Goal: Transaction & Acquisition: Download file/media

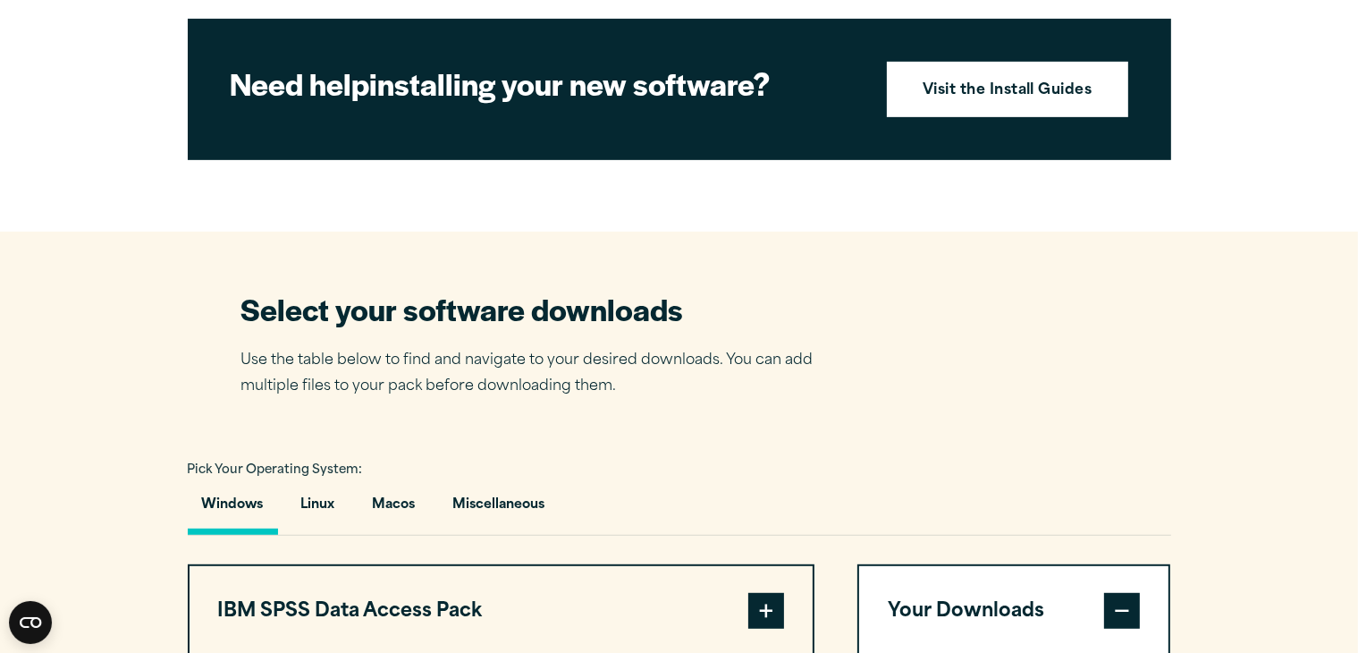
scroll to position [366, 0]
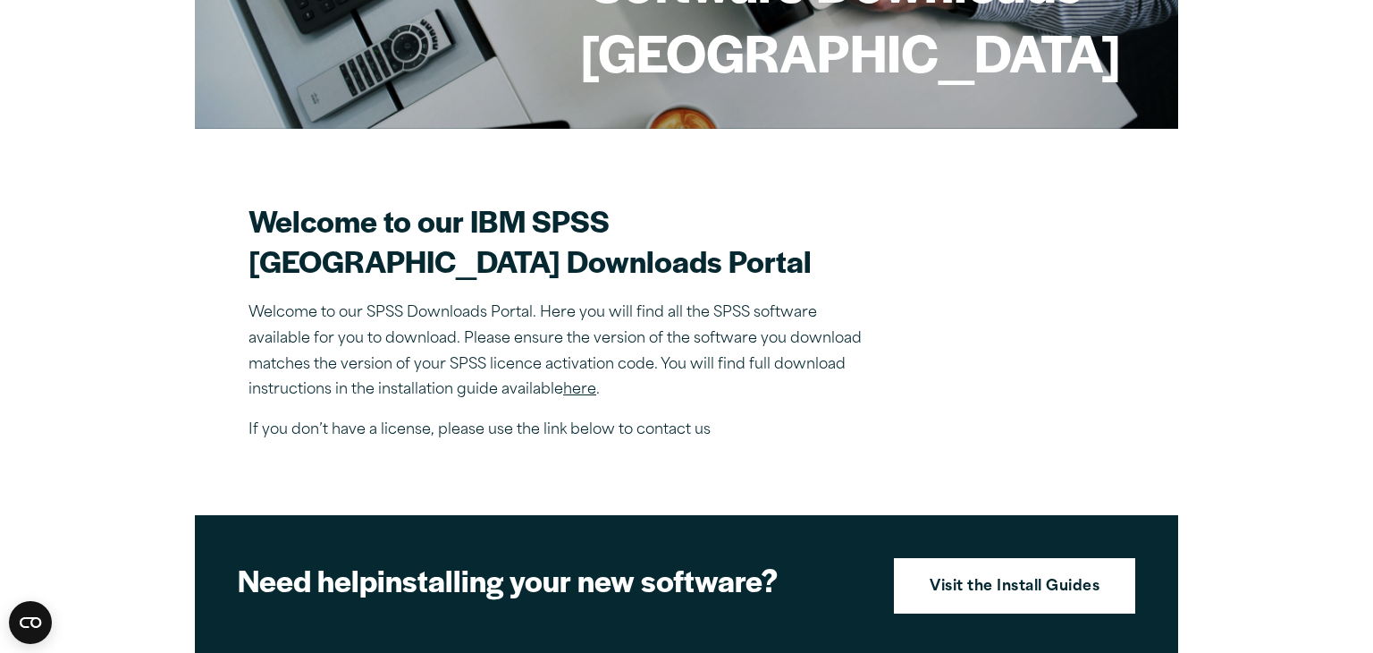
drag, startPoint x: 572, startPoint y: 426, endPoint x: 279, endPoint y: 250, distance: 342.0
click at [0, 0] on label "Company name *" at bounding box center [0, 0] width 0 height 0
click at [0, 0] on input "Company name *" at bounding box center [0, 0] width 0 height 0
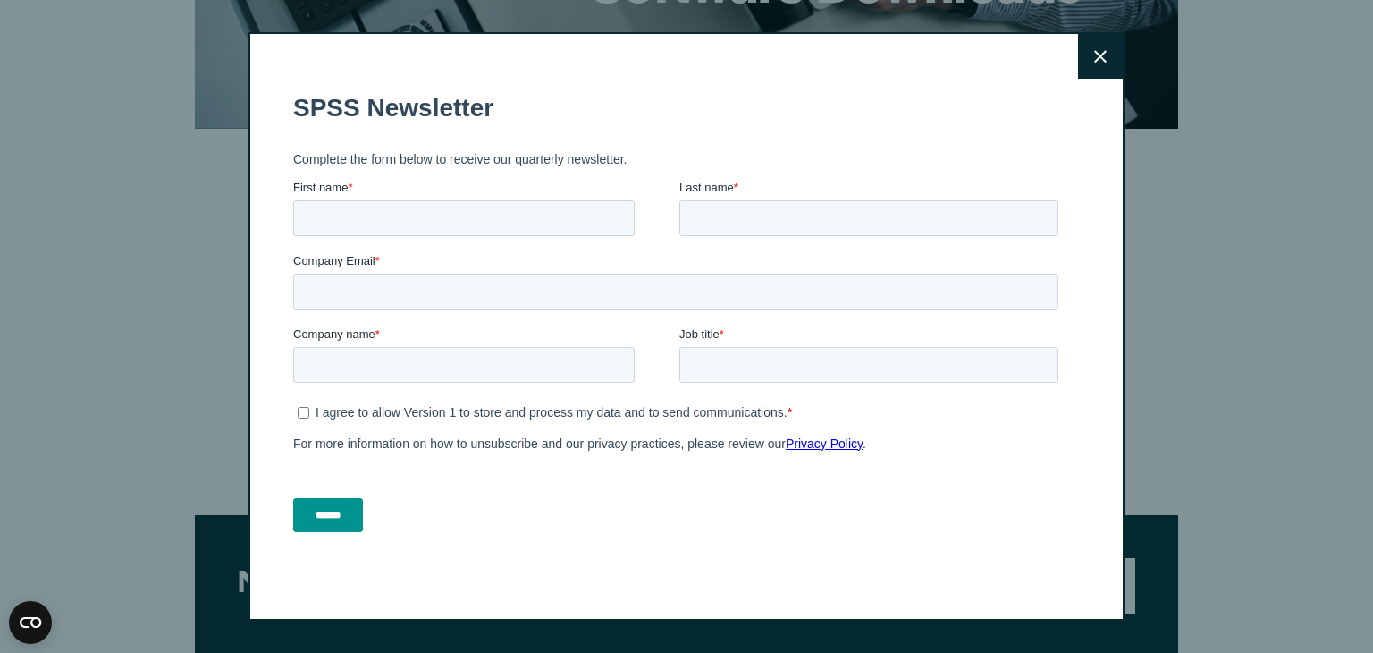
click at [1086, 67] on button "Close" at bounding box center [1100, 56] width 45 height 45
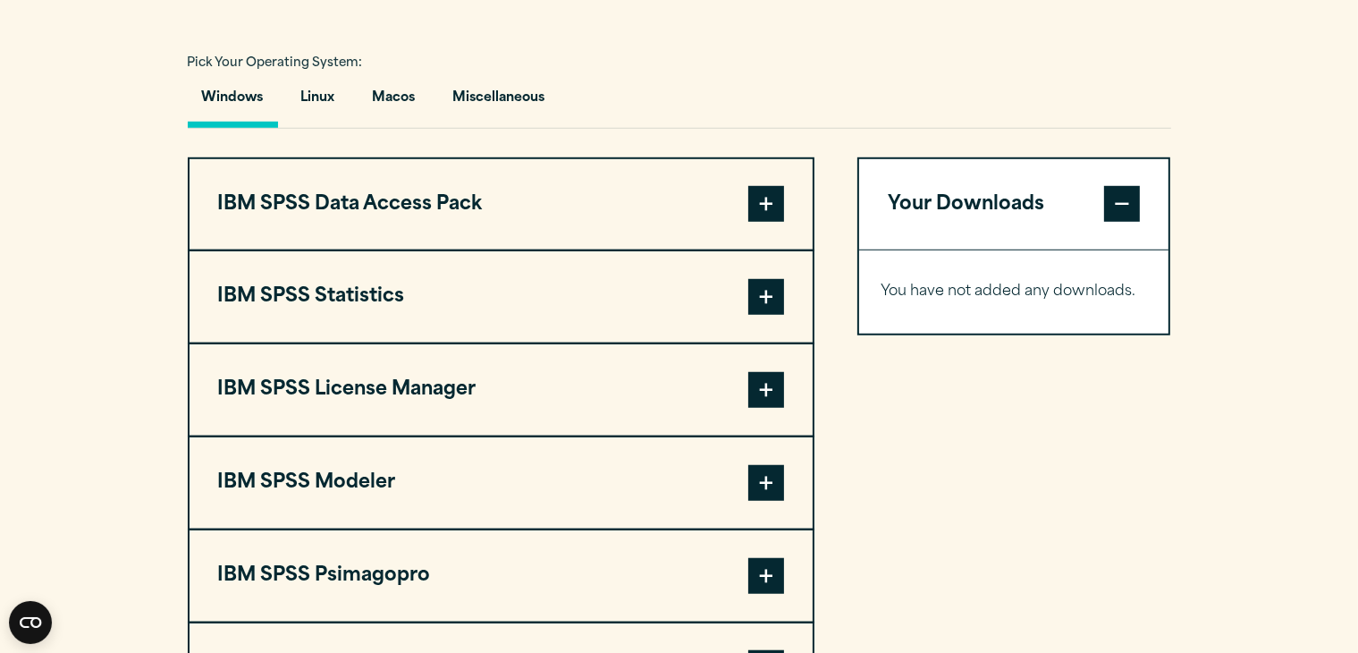
scroll to position [1438, 0]
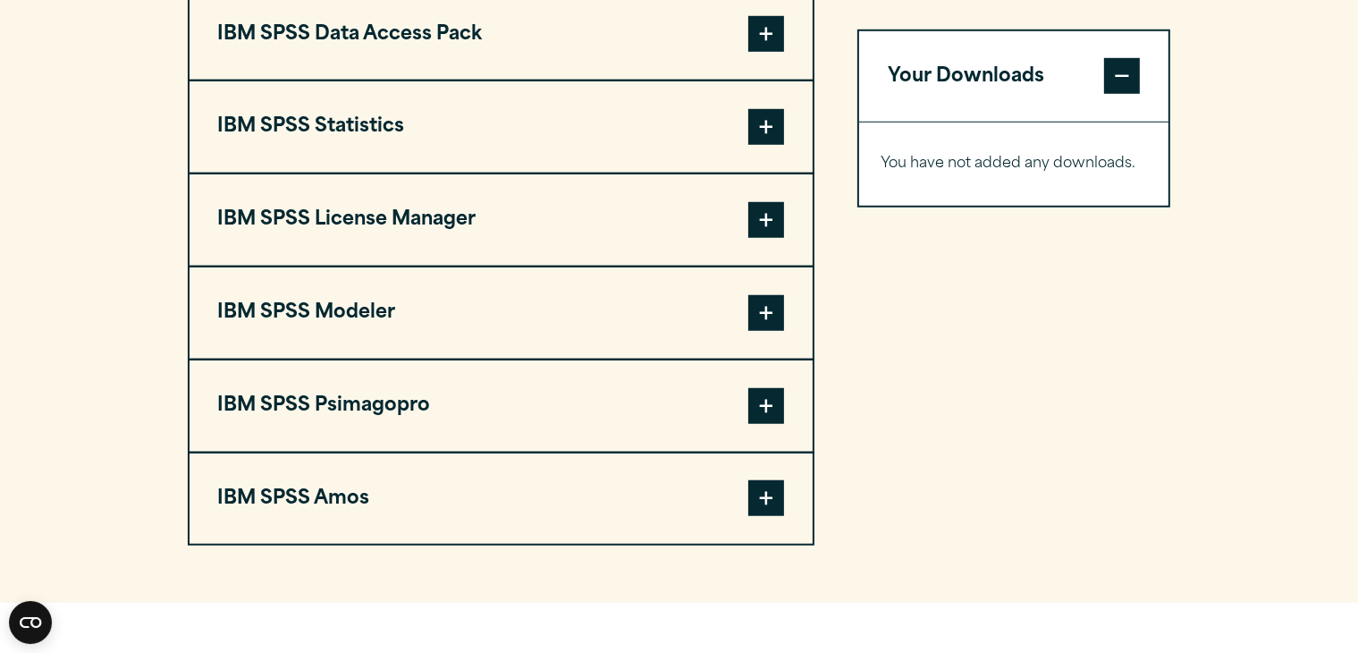
click at [772, 145] on span at bounding box center [766, 127] width 36 height 36
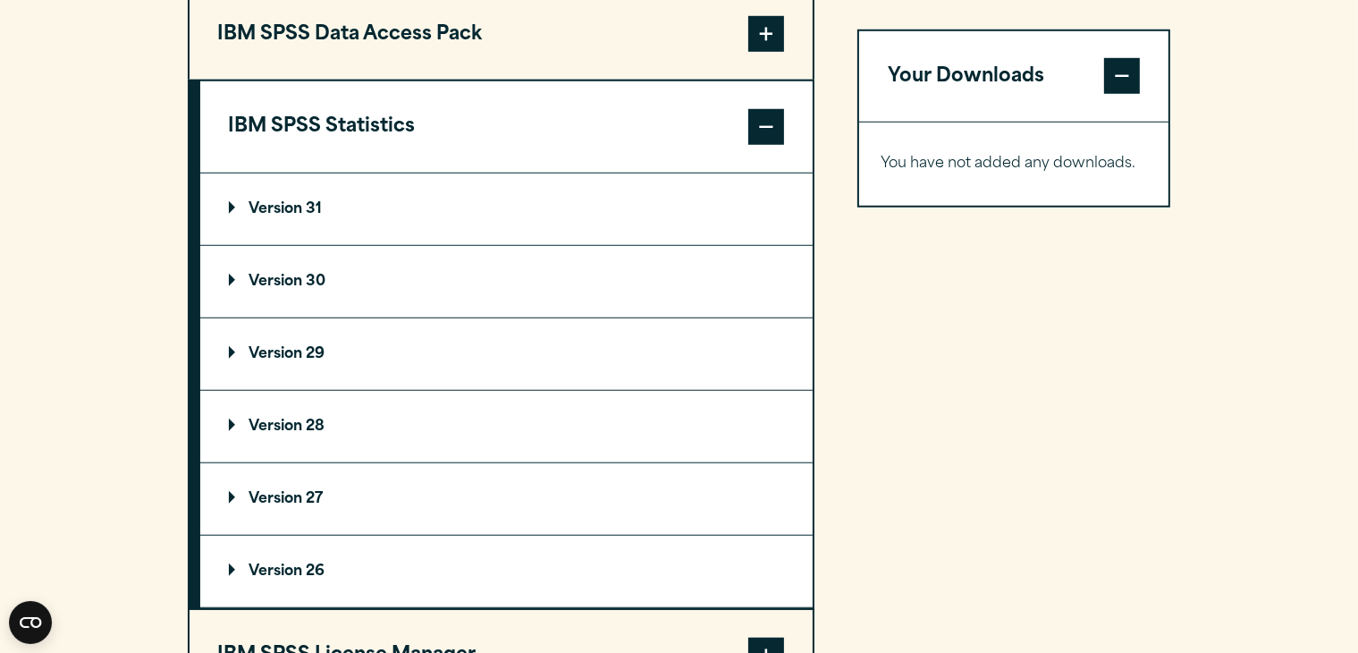
click at [281, 245] on summary "Version 31" at bounding box center [506, 209] width 612 height 72
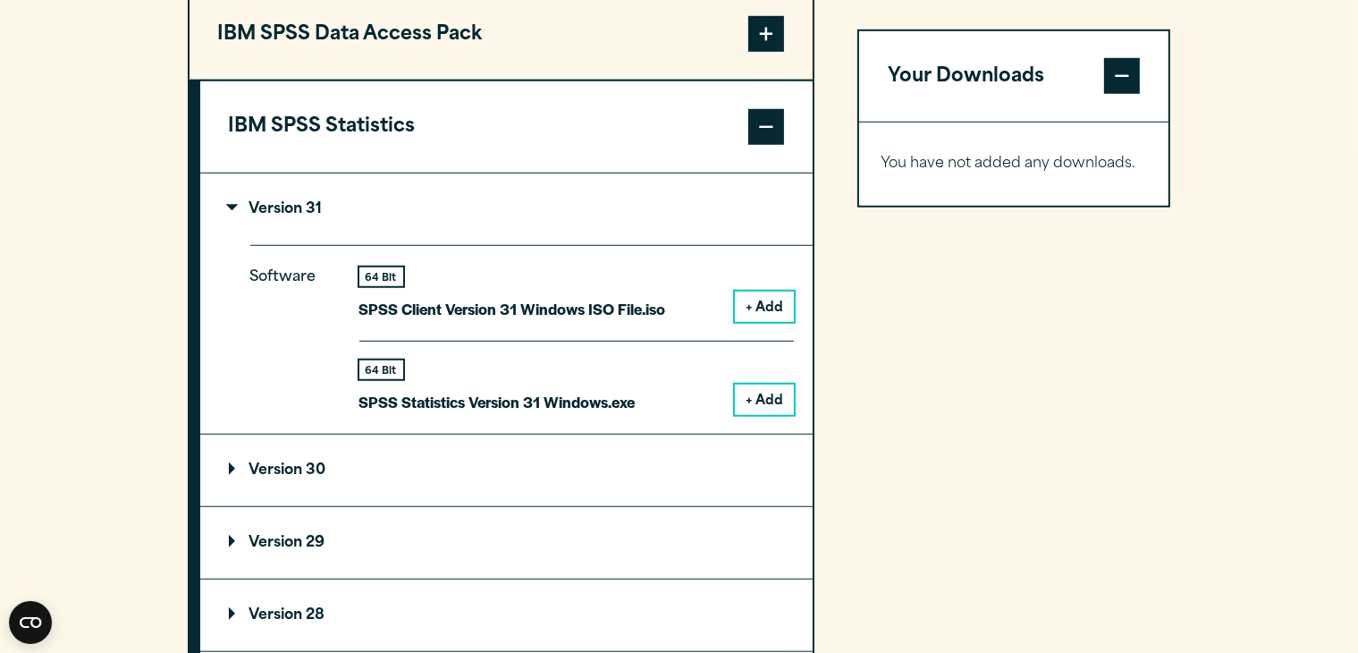
click at [604, 415] on p "SPSS Statistics Version 31 Windows.exe" at bounding box center [497, 402] width 276 height 26
click at [754, 415] on button "+ Add" at bounding box center [764, 399] width 59 height 30
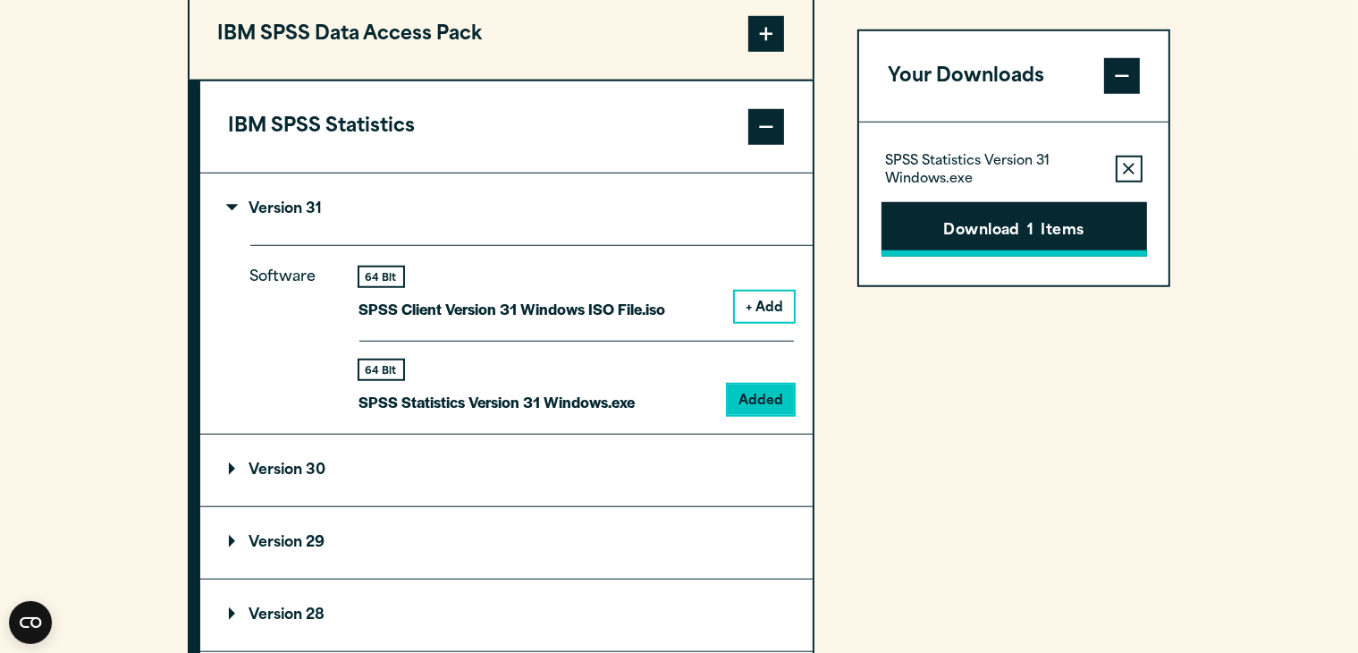
click at [1041, 236] on button "Download 1 Items" at bounding box center [1013, 228] width 265 height 55
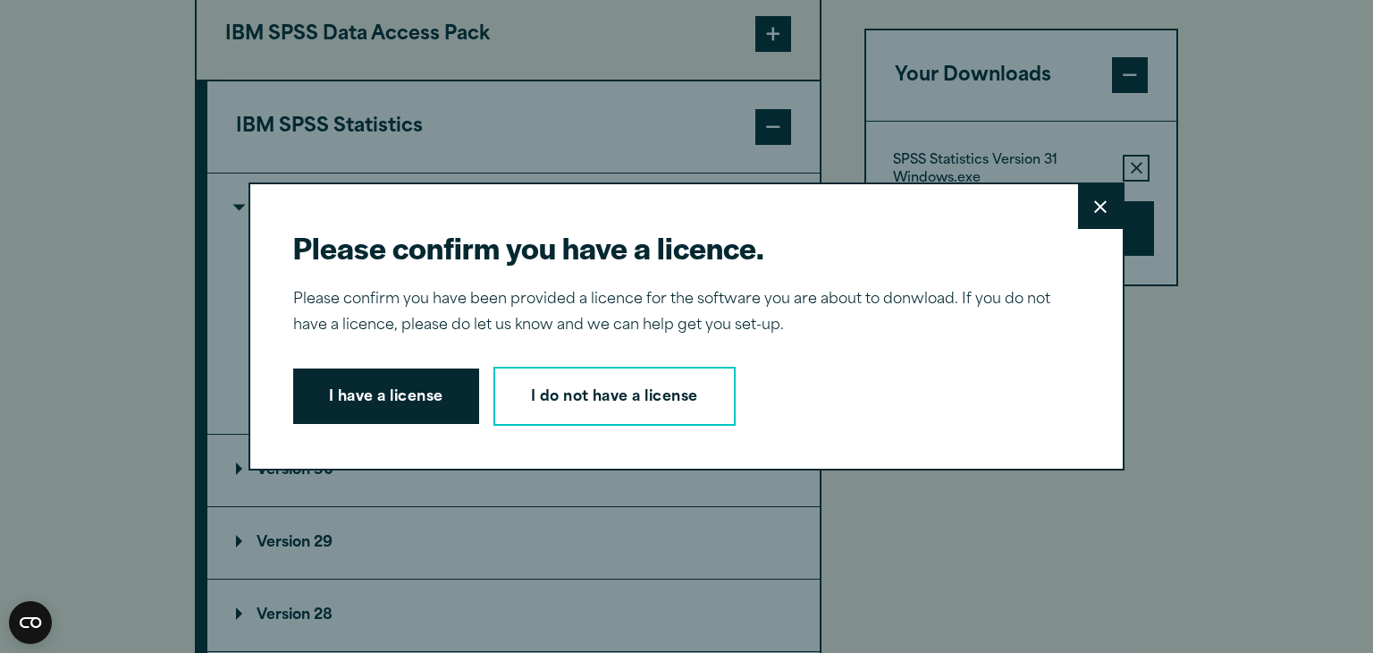
click at [1101, 222] on button "Close" at bounding box center [1100, 206] width 45 height 45
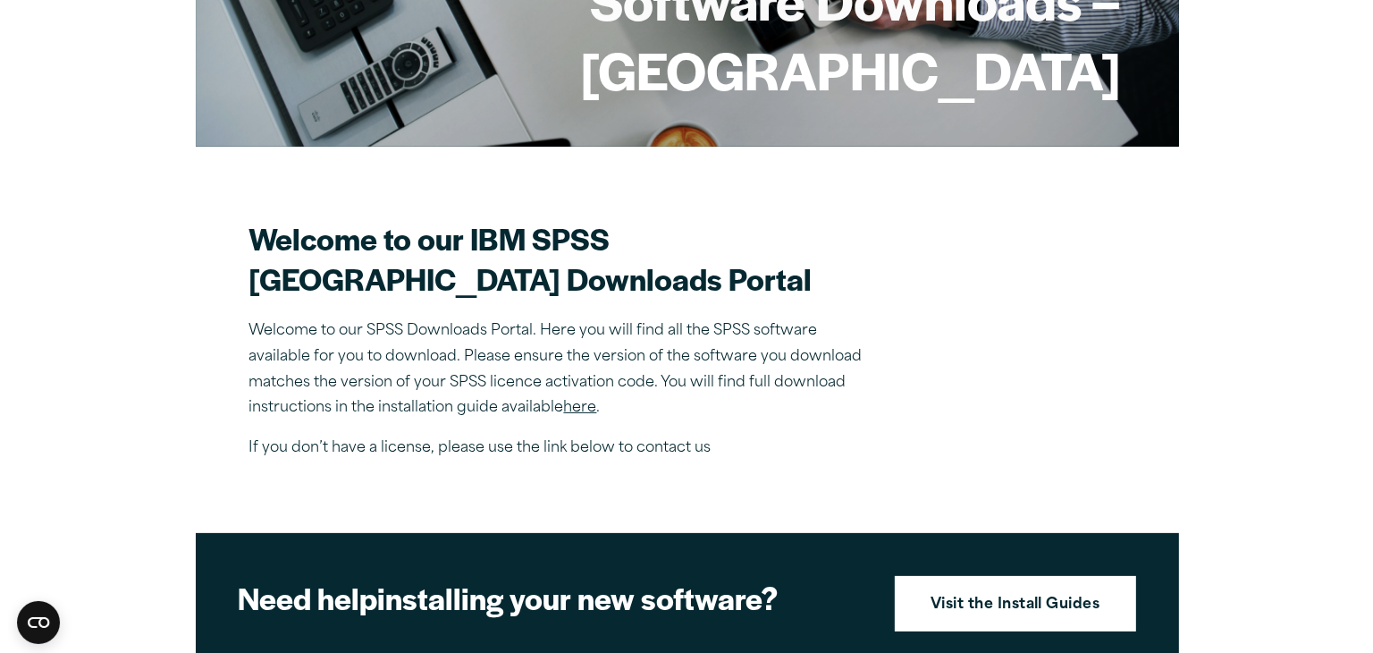
scroll to position [351, 0]
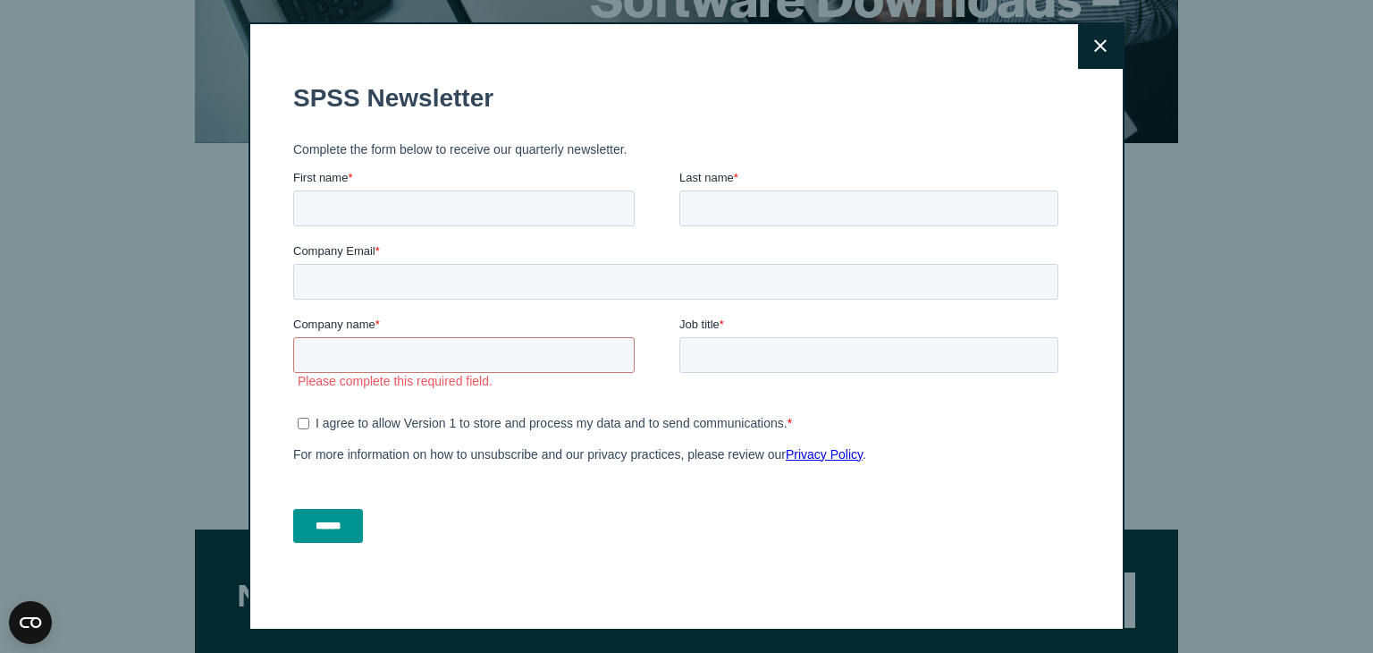
click at [1117, 40] on button "Close" at bounding box center [1100, 46] width 45 height 45
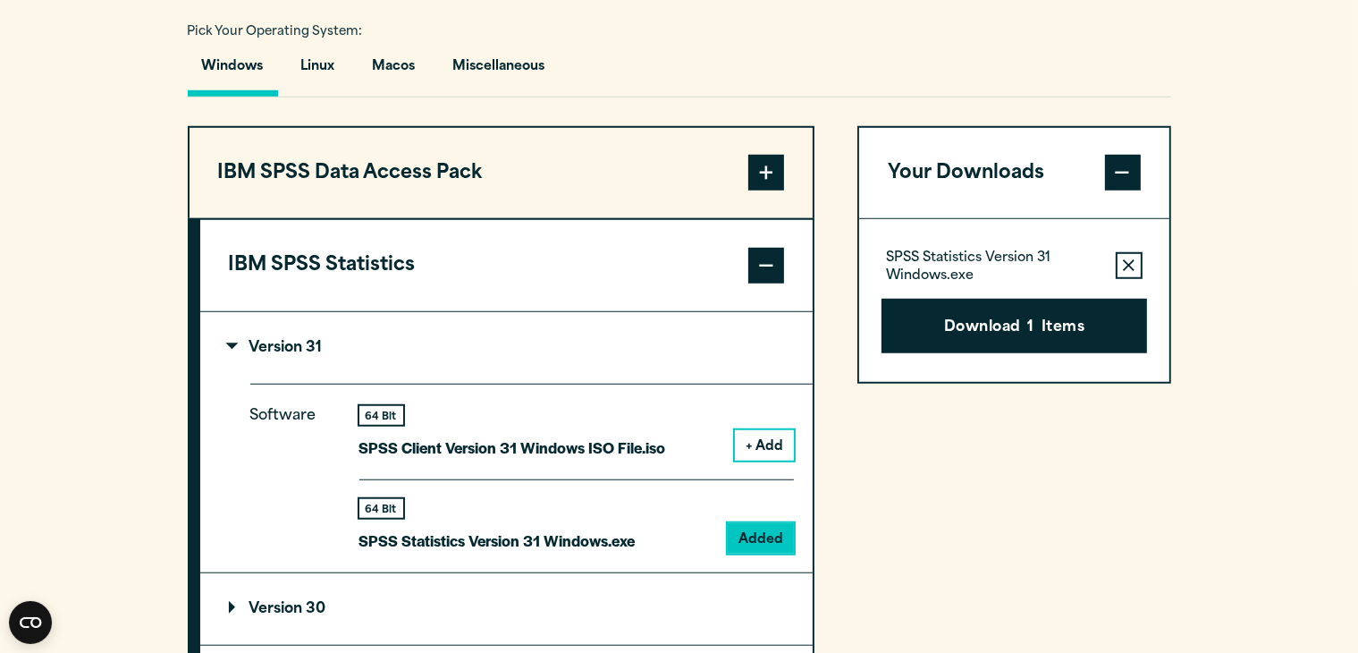
scroll to position [1337, 0]
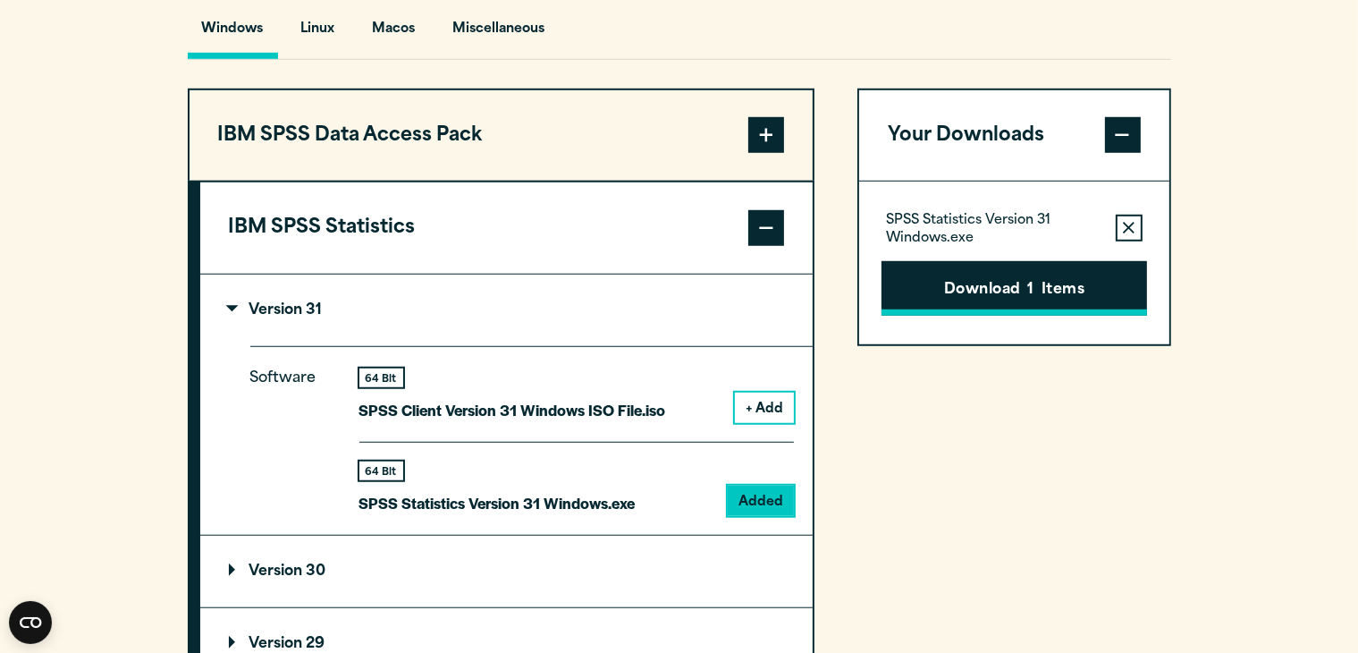
click at [1013, 316] on button "Download 1 Items" at bounding box center [1013, 288] width 265 height 55
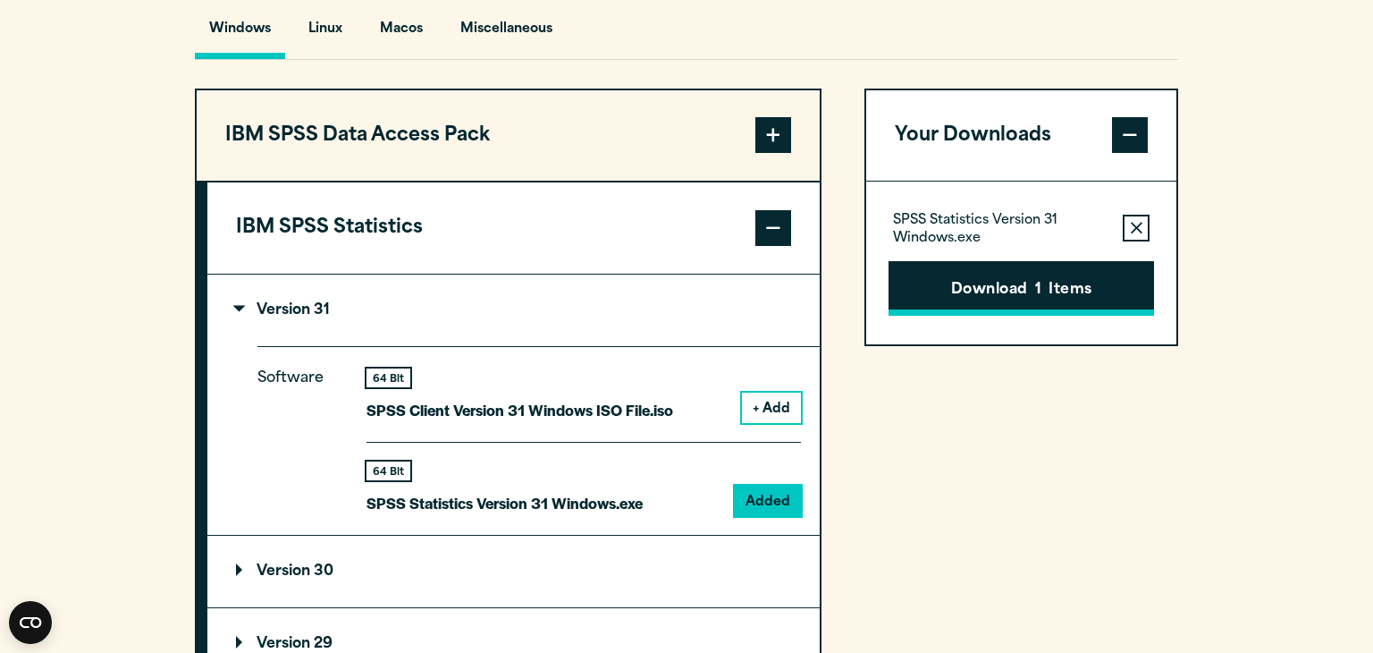
click at [1077, 303] on button "Download 1 Items" at bounding box center [1021, 288] width 265 height 55
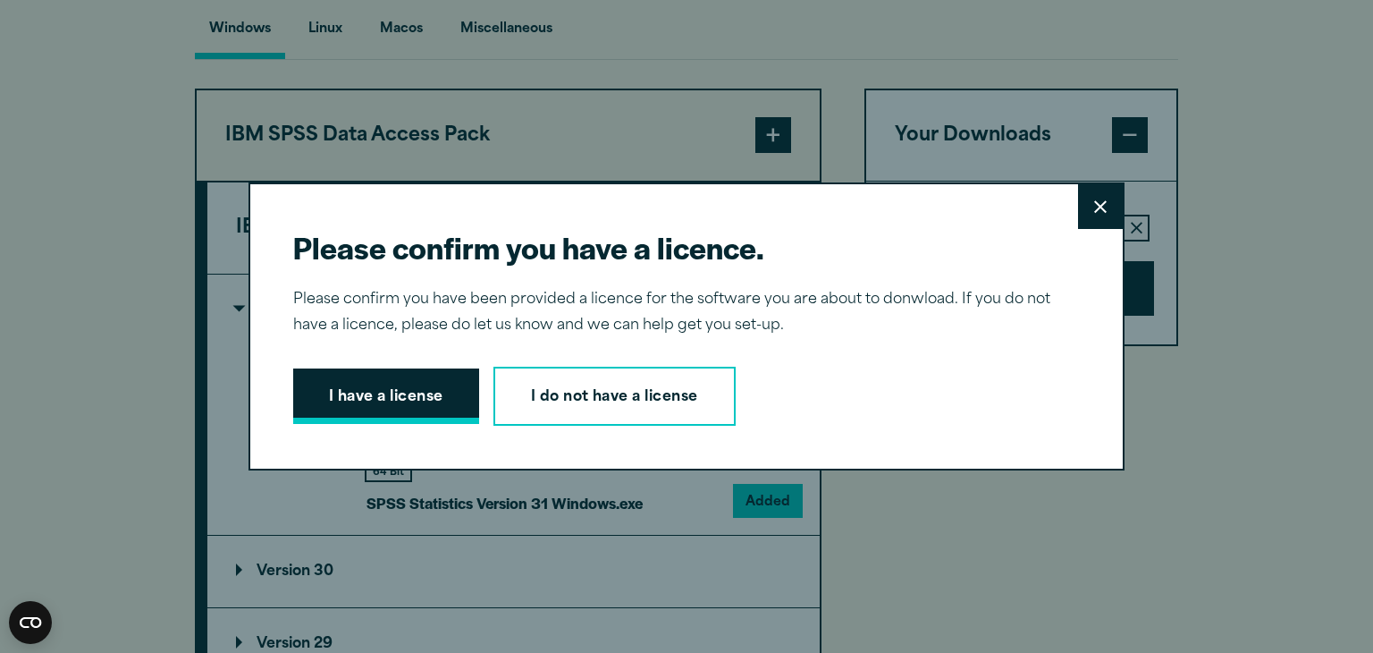
click at [447, 400] on button "I have a license" at bounding box center [386, 395] width 186 height 55
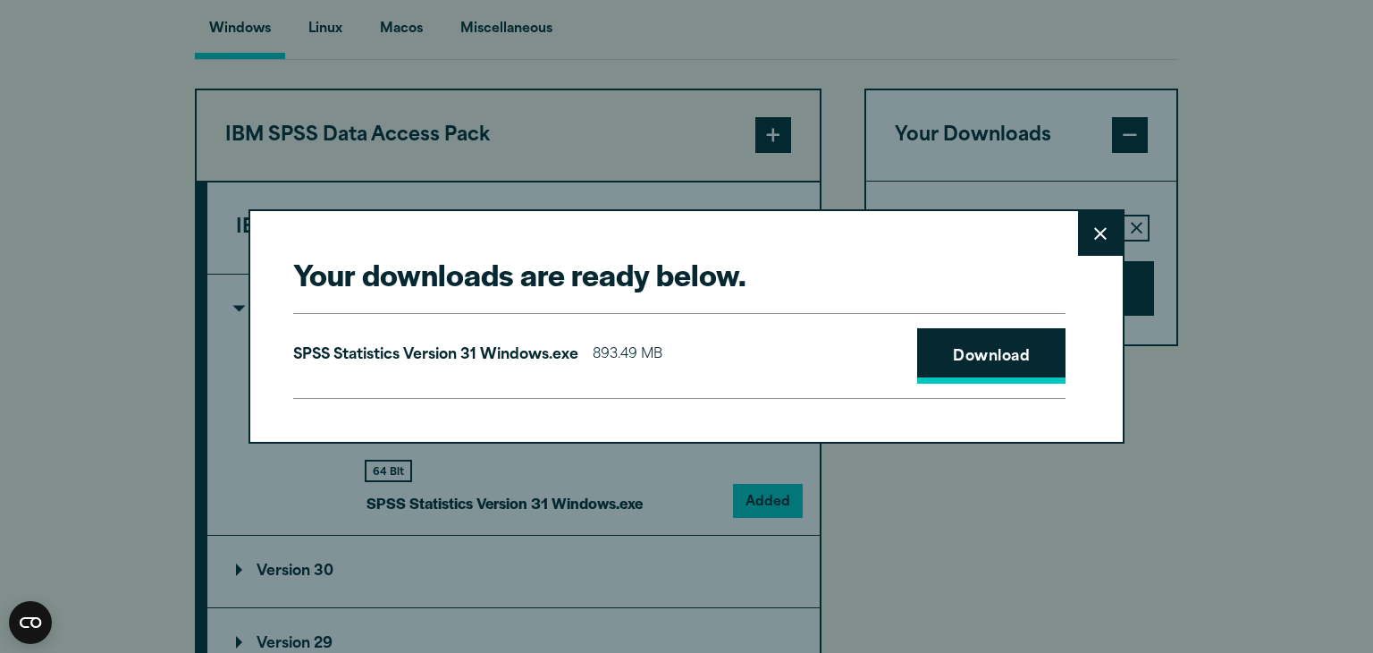
click at [979, 348] on link "Download" at bounding box center [991, 355] width 148 height 55
click at [1094, 237] on icon at bounding box center [1100, 233] width 13 height 13
